Goal: Navigation & Orientation: Find specific page/section

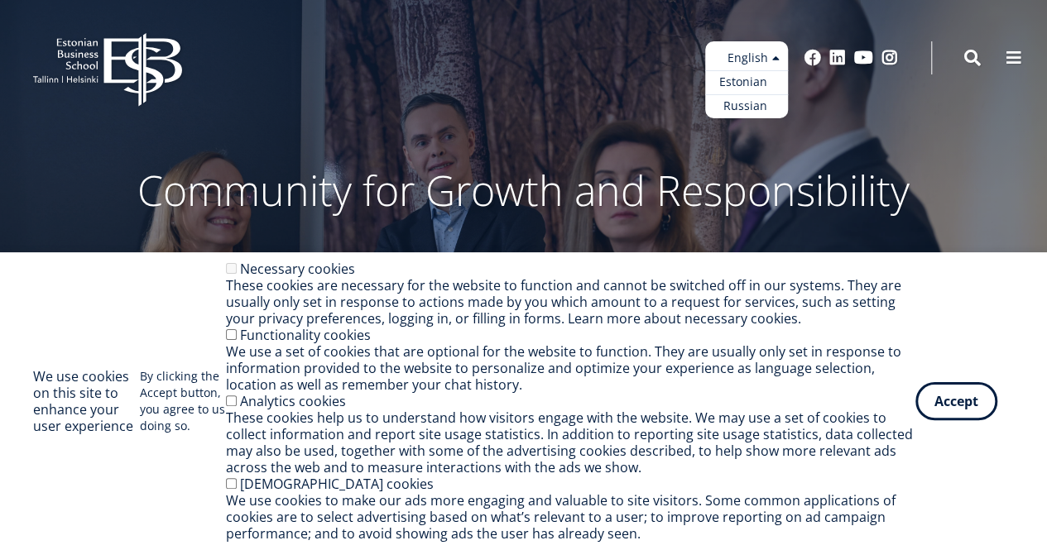
click at [756, 82] on link "Estonian" at bounding box center [746, 82] width 83 height 24
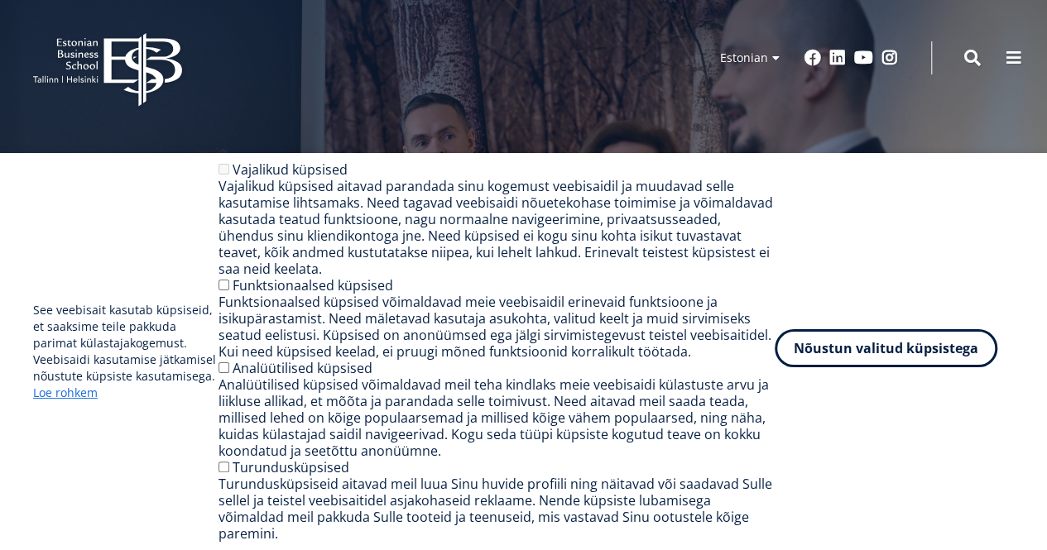
click at [884, 355] on button "Nõustun valitud küpsistega" at bounding box center [886, 348] width 223 height 38
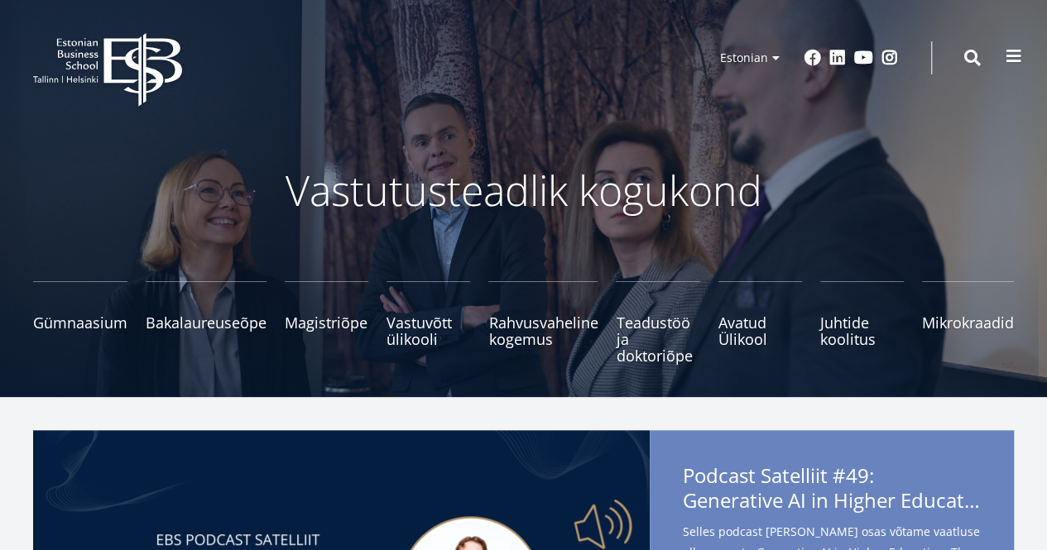
click at [1025, 51] on button at bounding box center [1013, 56] width 33 height 33
